Goal: Information Seeking & Learning: Learn about a topic

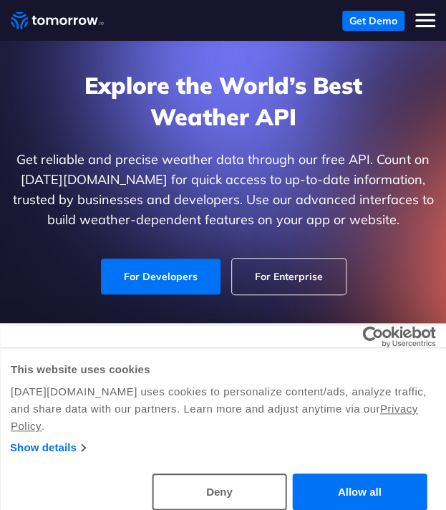
click at [421, 22] on button "Toggle mobile menu" at bounding box center [425, 21] width 20 height 20
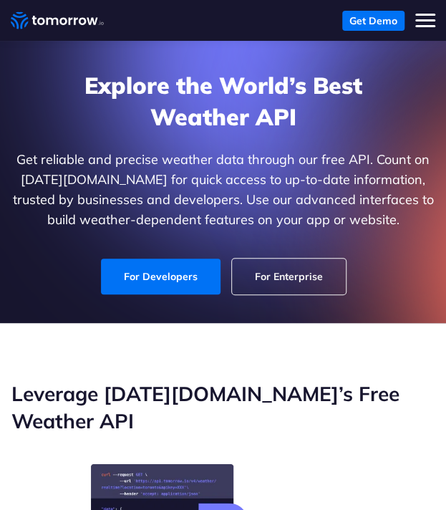
click at [424, 19] on span "Toggle mobile menu" at bounding box center [425, 20] width 20 height 2
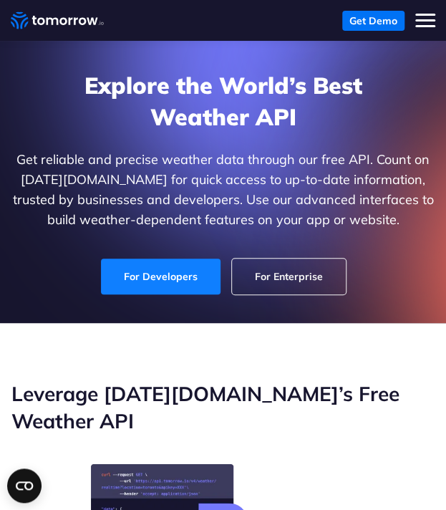
click at [152, 278] on link "For Developers" at bounding box center [161, 276] width 120 height 36
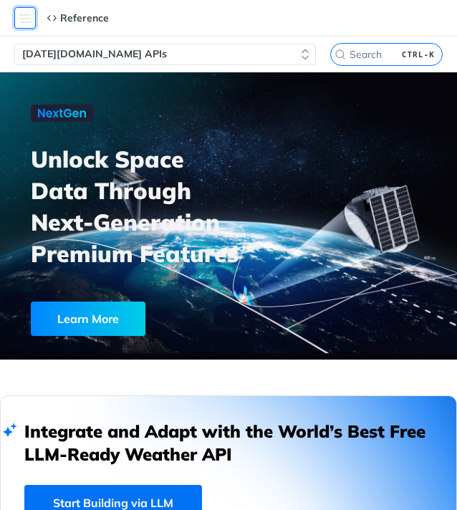
click at [17, 19] on button "Toggle navigation menu" at bounding box center [24, 17] width 21 height 21
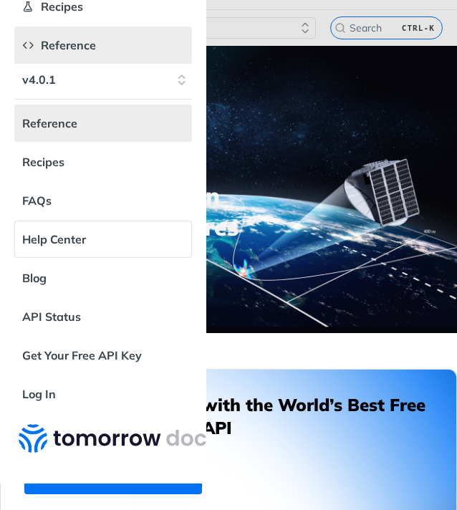
scroll to position [27, 0]
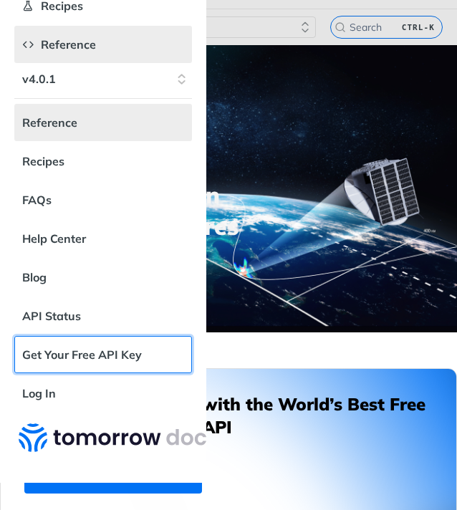
click at [74, 351] on link "Get Your Free API Key" at bounding box center [102, 354] width 177 height 37
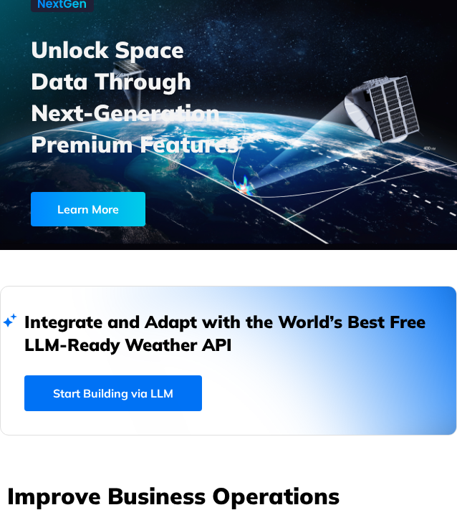
scroll to position [0, 0]
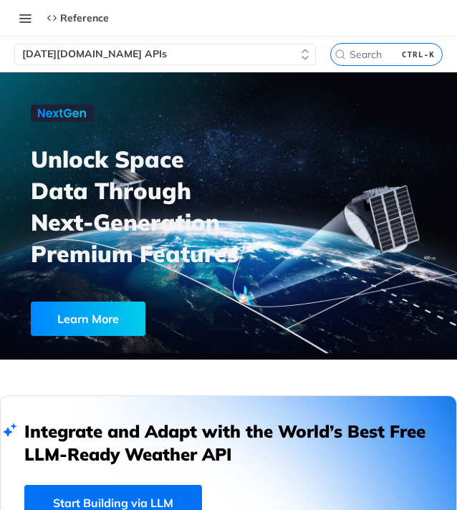
click at [208, 57] on button "[DATE][DOMAIN_NAME] APIs" at bounding box center [164, 54] width 301 height 21
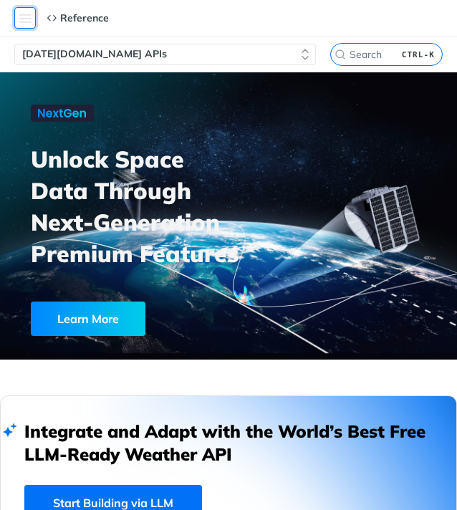
click at [27, 20] on button "Toggle navigation menu" at bounding box center [24, 17] width 21 height 21
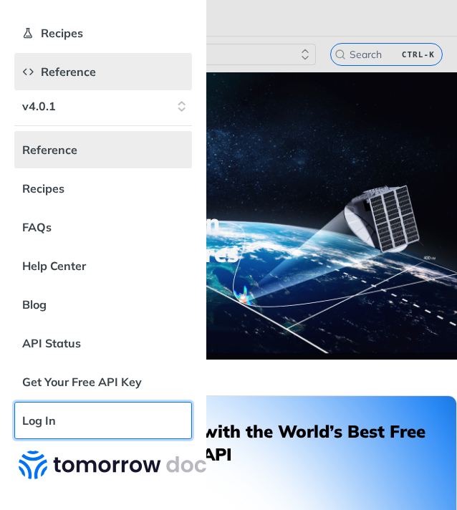
click at [89, 410] on link "Log In" at bounding box center [102, 420] width 177 height 37
